Goal: Navigation & Orientation: Find specific page/section

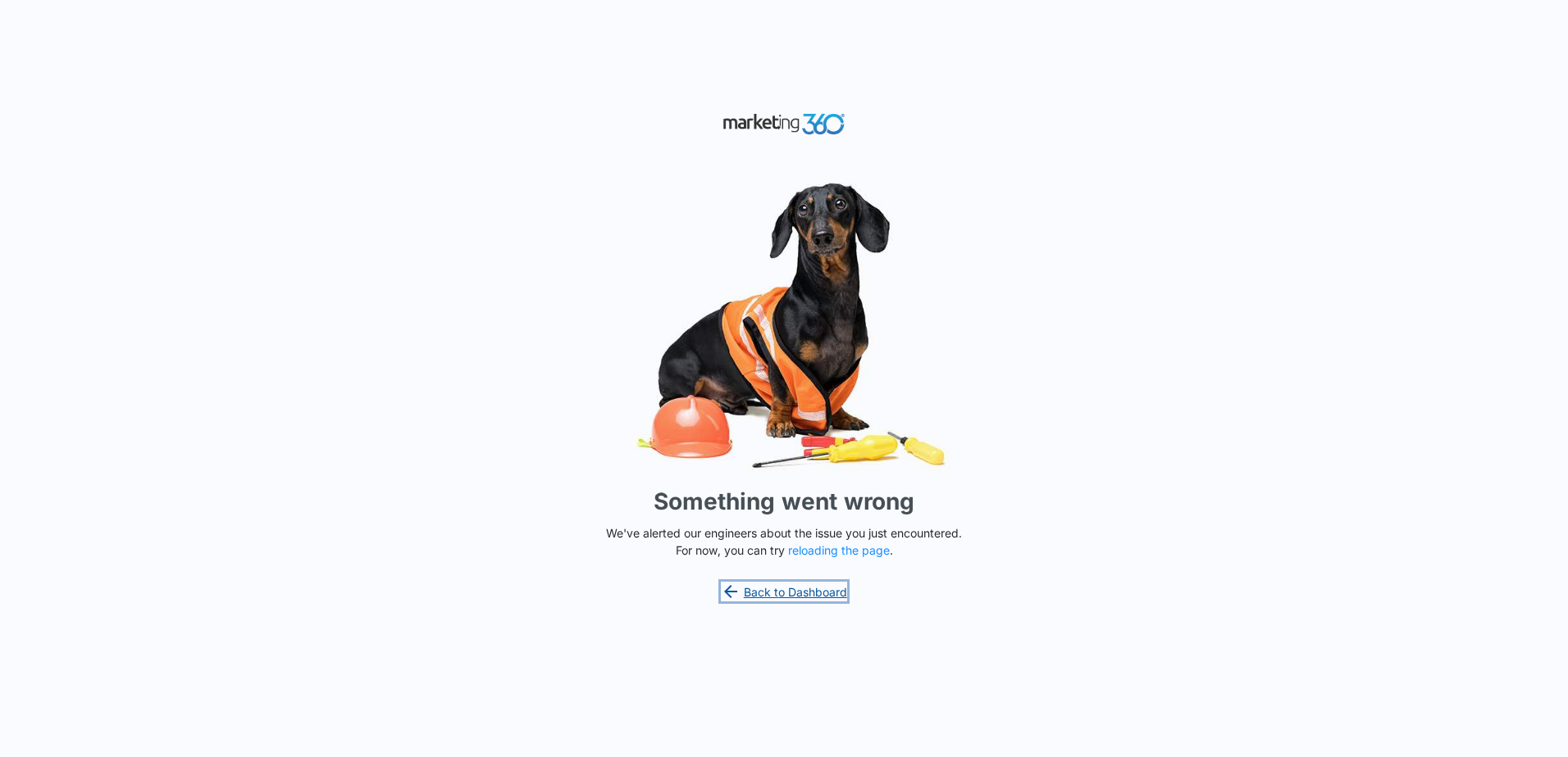
click at [766, 590] on link "Back to Dashboard" at bounding box center [784, 591] width 127 height 19
click at [785, 591] on link "Back to Dashboard" at bounding box center [784, 591] width 127 height 19
